Goal: Check status: Check status

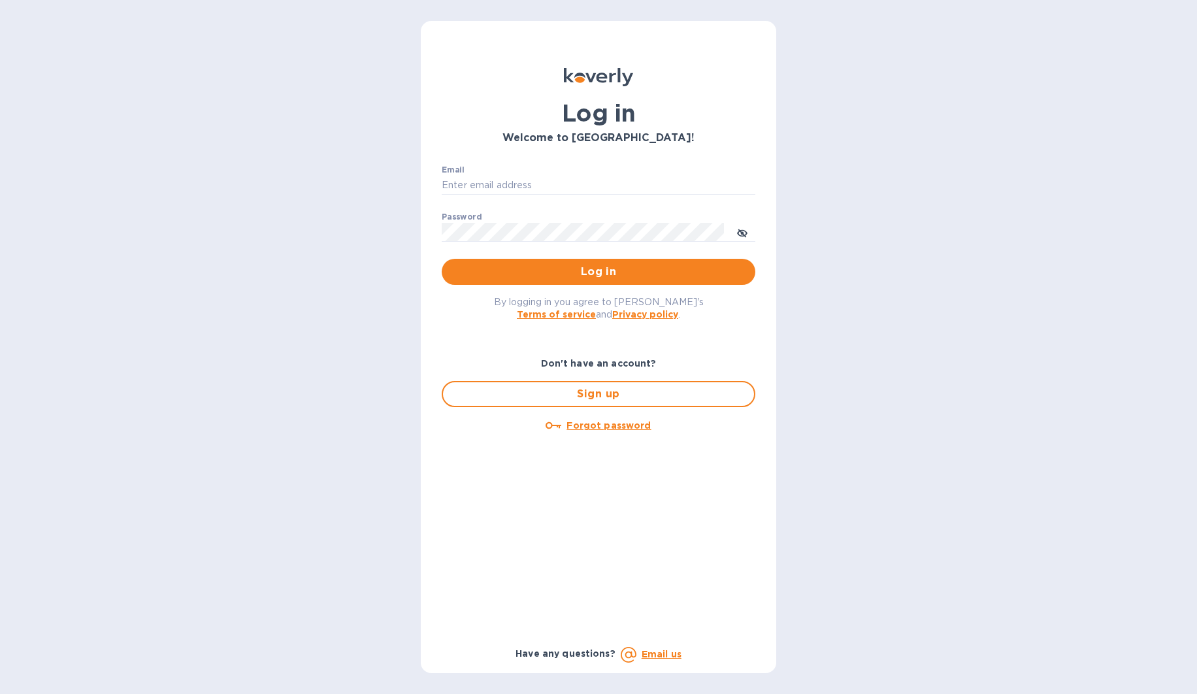
type input "[EMAIL_ADDRESS][DOMAIN_NAME]"
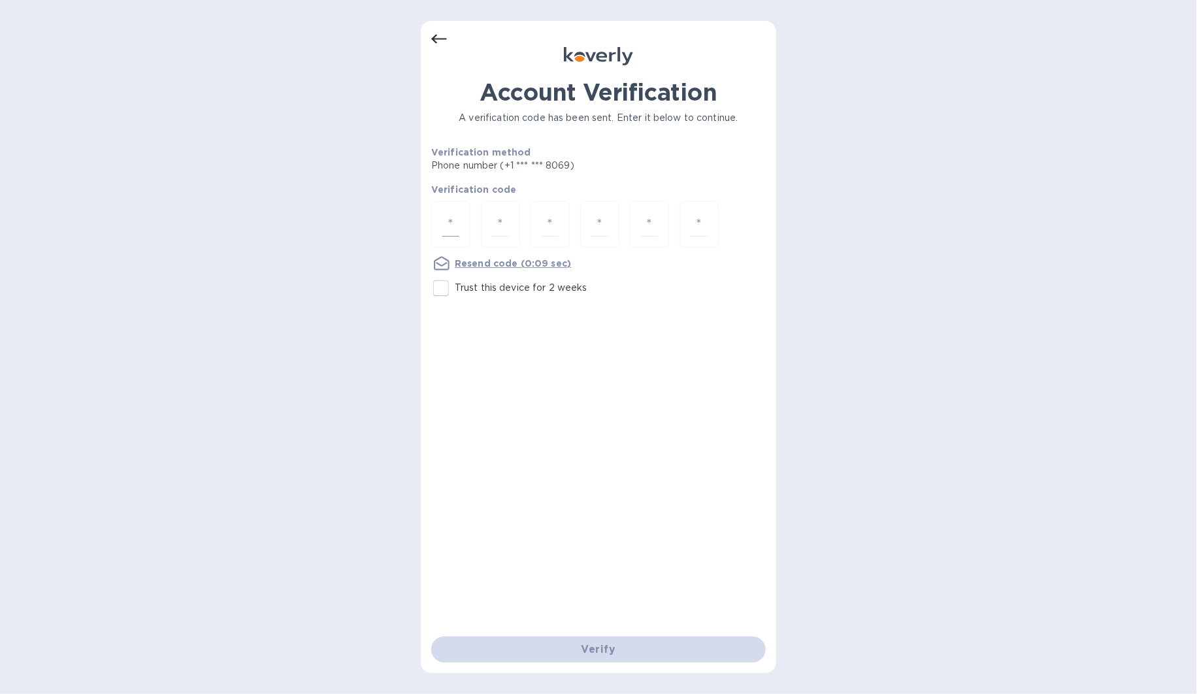
click at [456, 225] on input "number" at bounding box center [450, 224] width 17 height 24
type input "4"
type input "1"
type input "3"
type input "4"
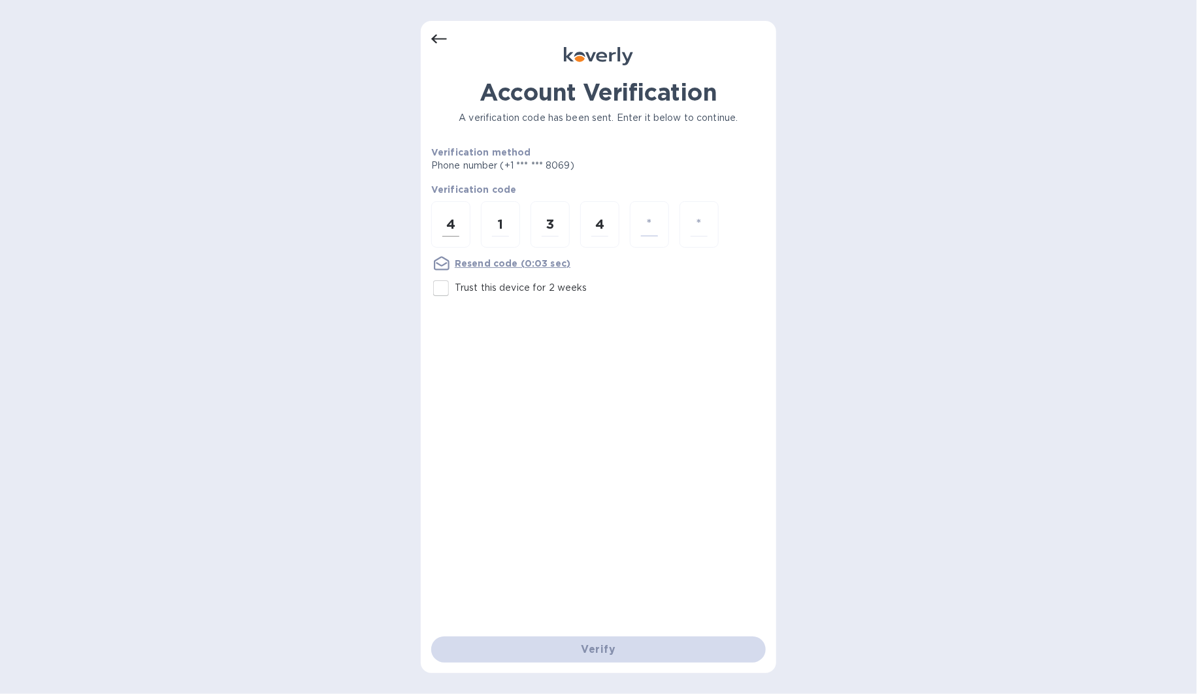
type input "6"
type input "3"
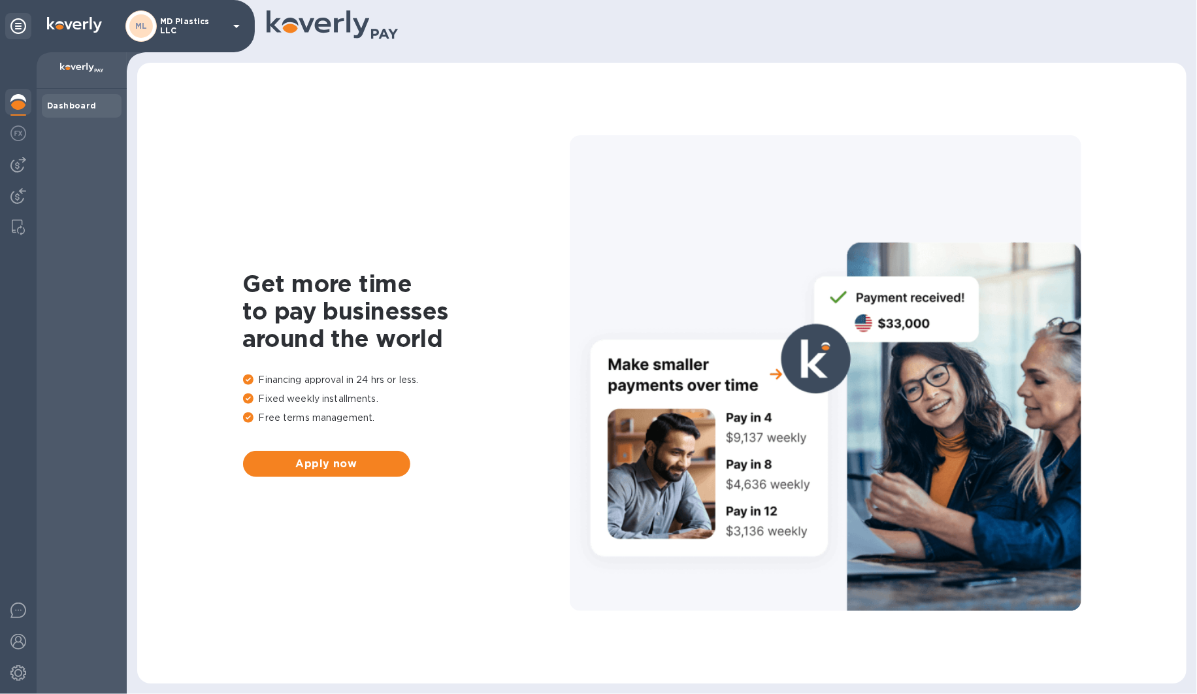
click at [155, 27] on div "ML" at bounding box center [140, 25] width 31 height 31
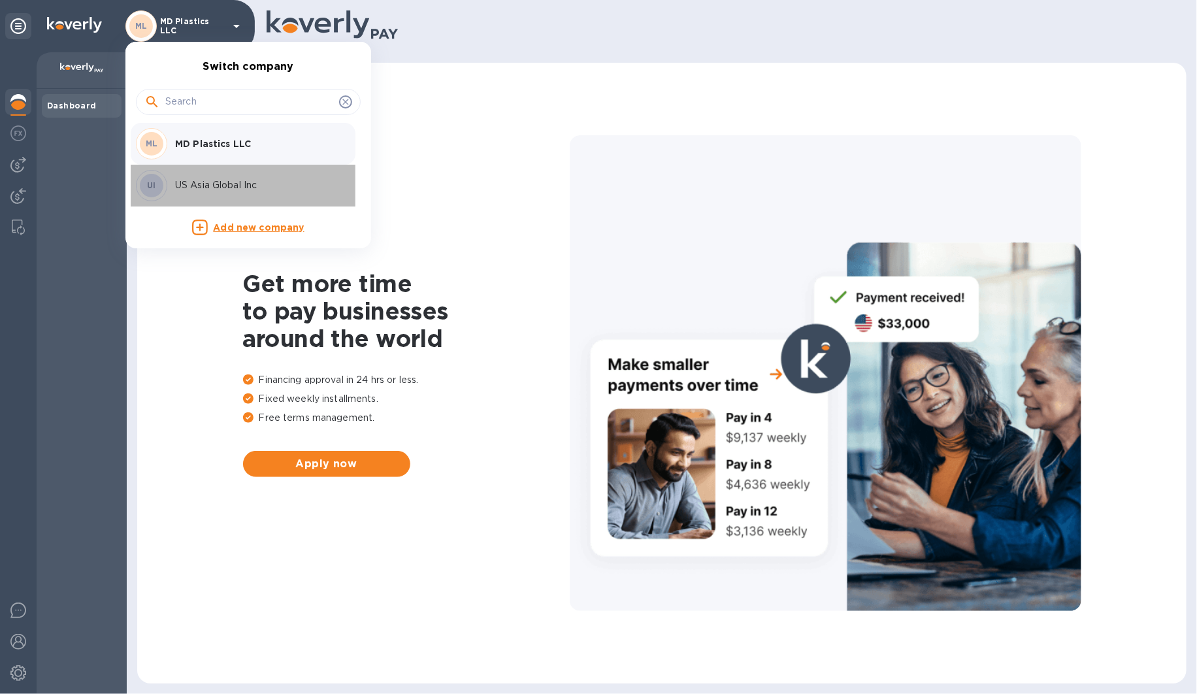
click at [189, 182] on p "US Asia Global Inc" at bounding box center [257, 185] width 165 height 14
